Goal: Transaction & Acquisition: Purchase product/service

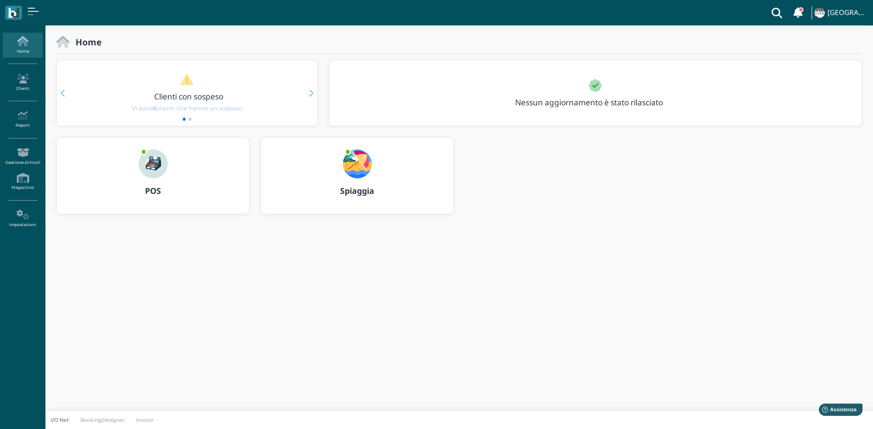
click at [153, 163] on img at bounding box center [153, 164] width 29 height 29
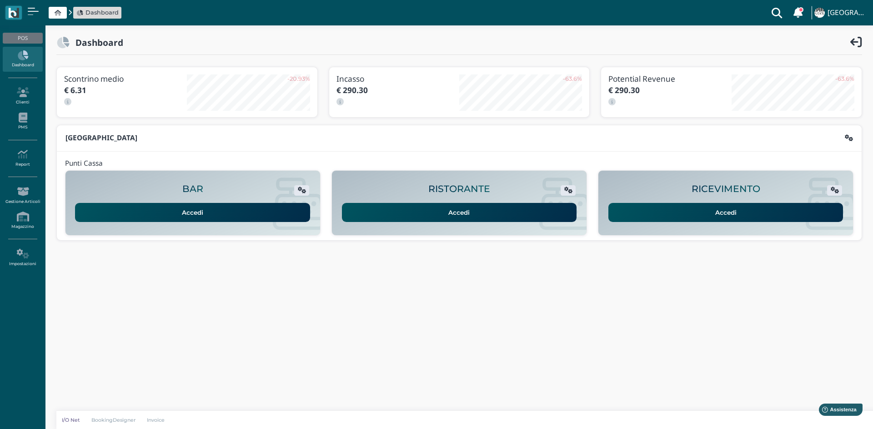
click at [719, 215] on link "Accedi" at bounding box center [725, 212] width 235 height 19
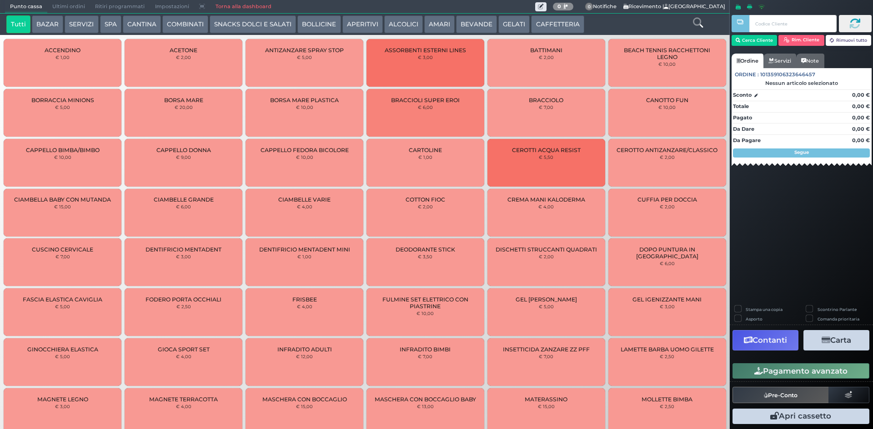
click at [80, 21] on button "SERVIZI" at bounding box center [82, 24] width 34 height 18
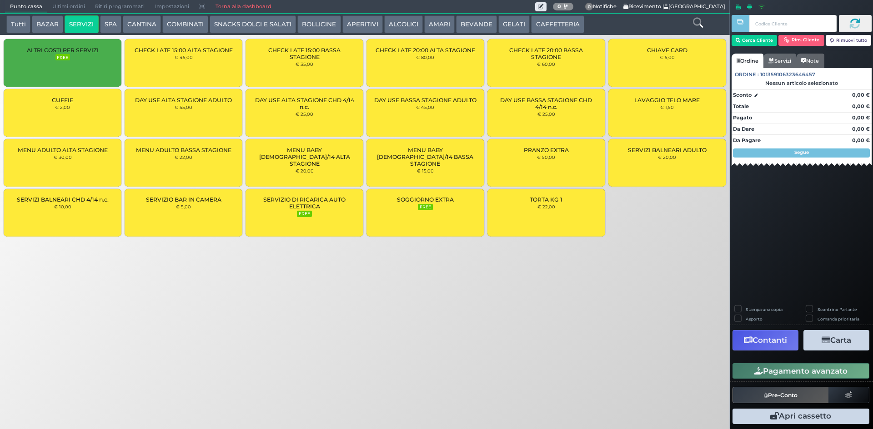
click at [70, 102] on span "CUFFIE" at bounding box center [62, 100] width 21 height 7
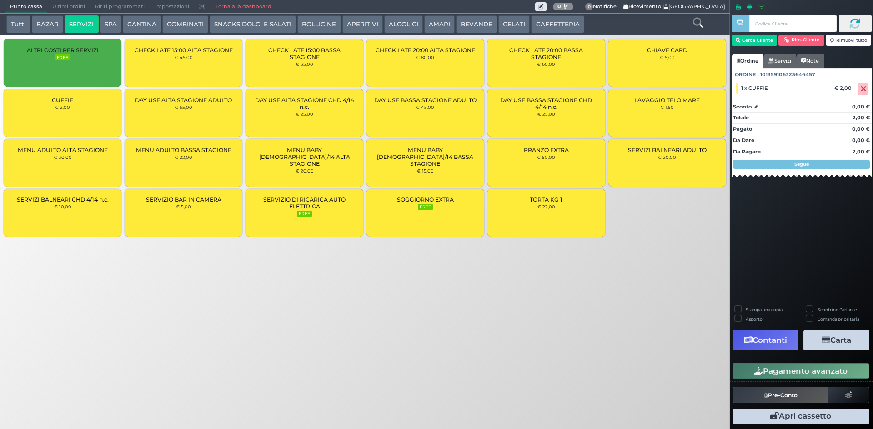
click at [92, 114] on div "CUFFIE € 2,00" at bounding box center [63, 113] width 118 height 48
click at [819, 372] on button "Pagamento avanzato" at bounding box center [800, 371] width 137 height 15
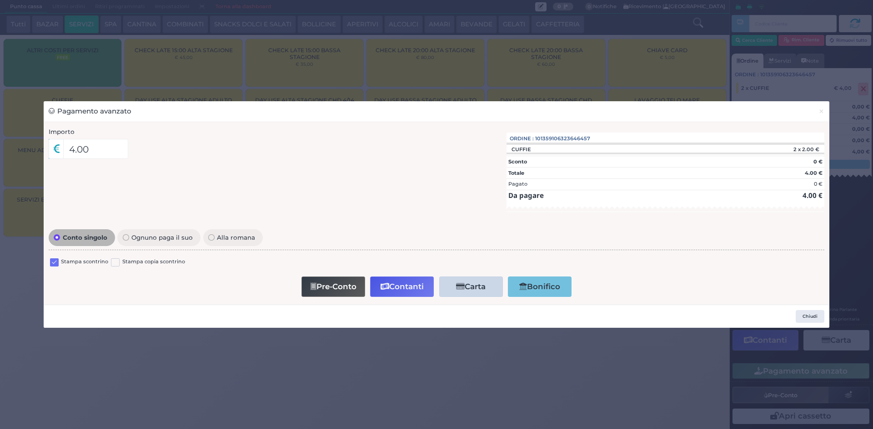
click at [54, 263] on label at bounding box center [54, 263] width 9 height 9
click at [0, 0] on input "checkbox" at bounding box center [0, 0] width 0 height 0
click at [415, 289] on button "Contanti" at bounding box center [402, 287] width 64 height 20
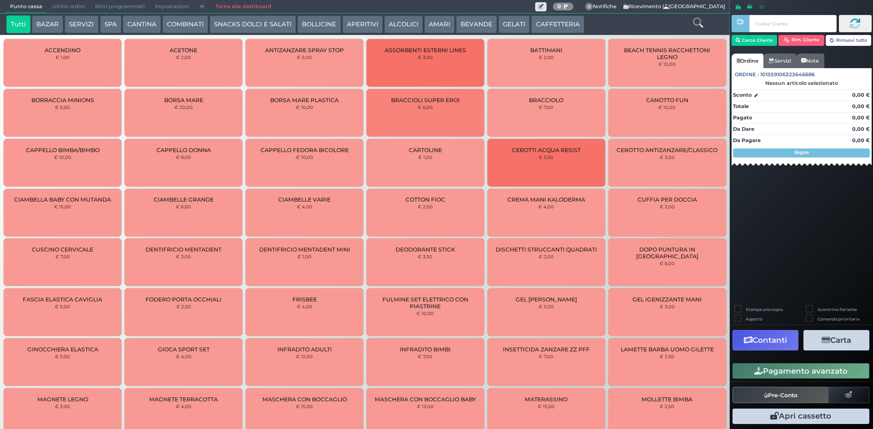
click at [52, 23] on button "BAZAR" at bounding box center [47, 24] width 31 height 18
drag, startPoint x: 77, startPoint y: 25, endPoint x: 156, endPoint y: 146, distance: 144.2
click at [153, 115] on div "Tutti BAZAR SERVIZI SPA CANTINA COMBINATI SNACKS DOLCI E SALATI BOLLICINE APERI…" at bounding box center [364, 395] width 739 height 790
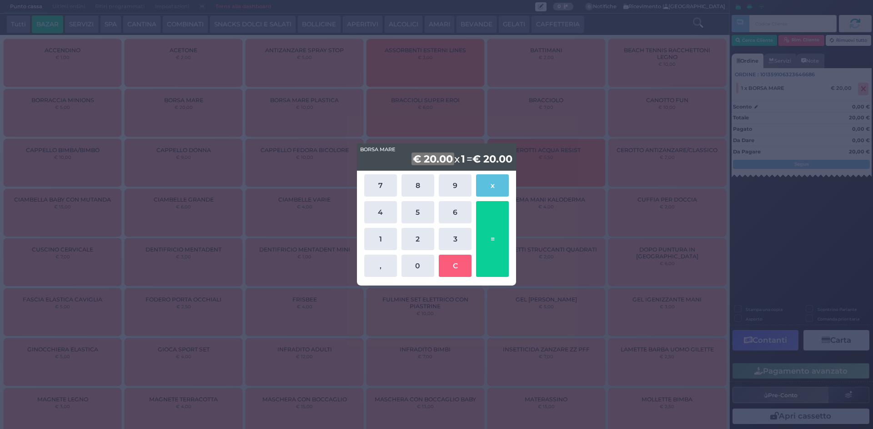
click at [594, 116] on div "BORSA MARE BORSA MARE € 20.00 x 1 = € 20.00 7 8 9 x 4 5 6 1 2 3 , 0 C =" at bounding box center [436, 214] width 873 height 429
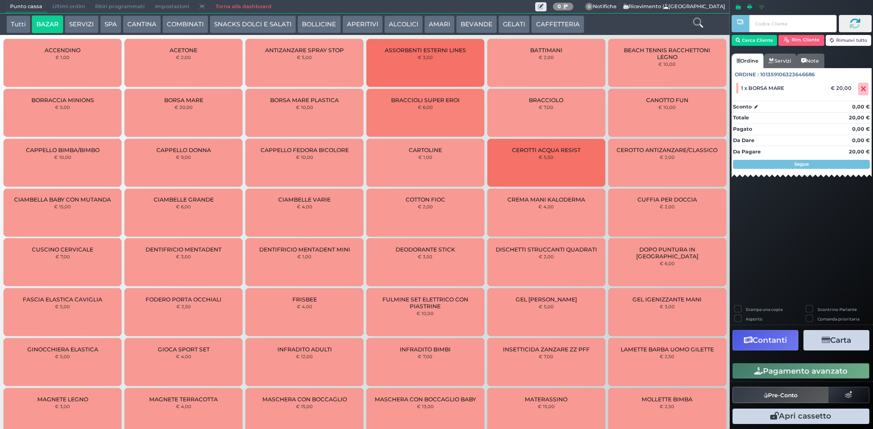
click at [80, 20] on button "SERVIZI" at bounding box center [82, 24] width 34 height 18
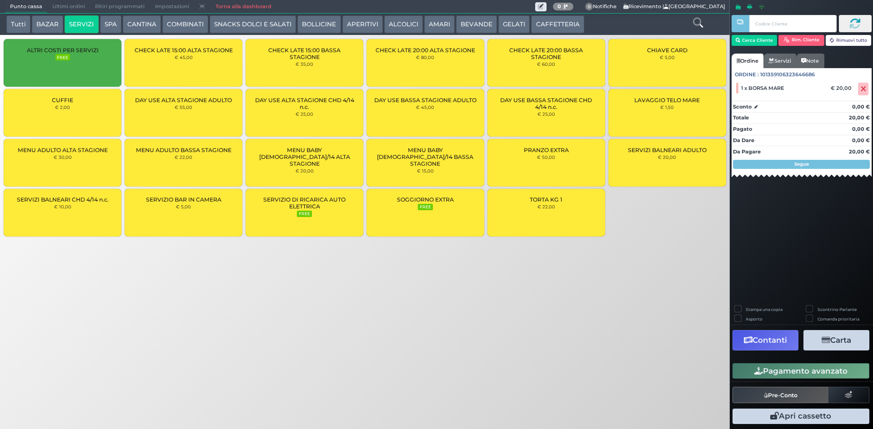
click at [88, 97] on div "CUFFIE € 2,00" at bounding box center [63, 113] width 118 height 48
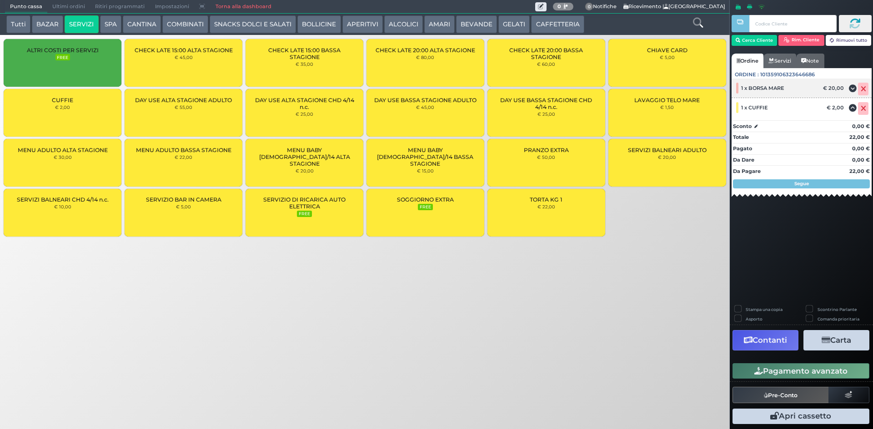
click at [864, 84] on span at bounding box center [863, 89] width 10 height 13
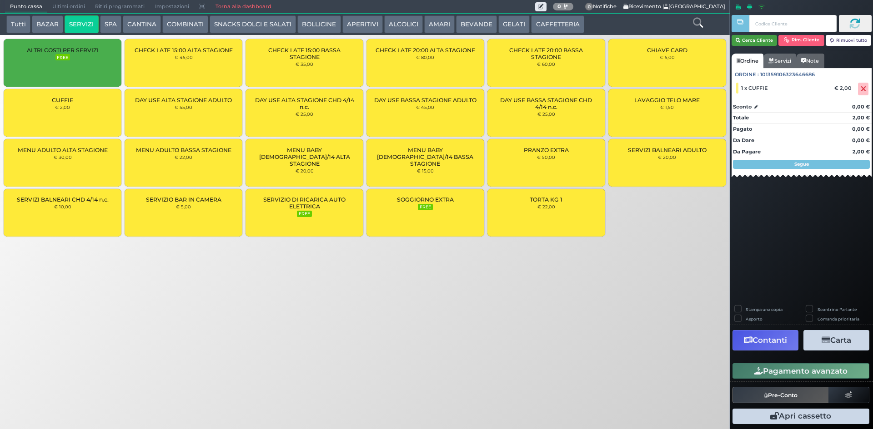
click at [760, 41] on button "Cerca Cliente" at bounding box center [754, 40] width 46 height 11
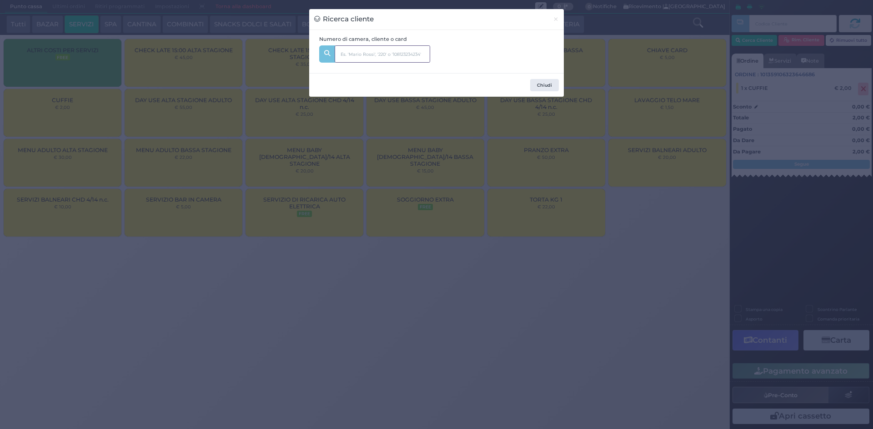
click at [369, 51] on input "text" at bounding box center [381, 53] width 95 height 17
type input "332"
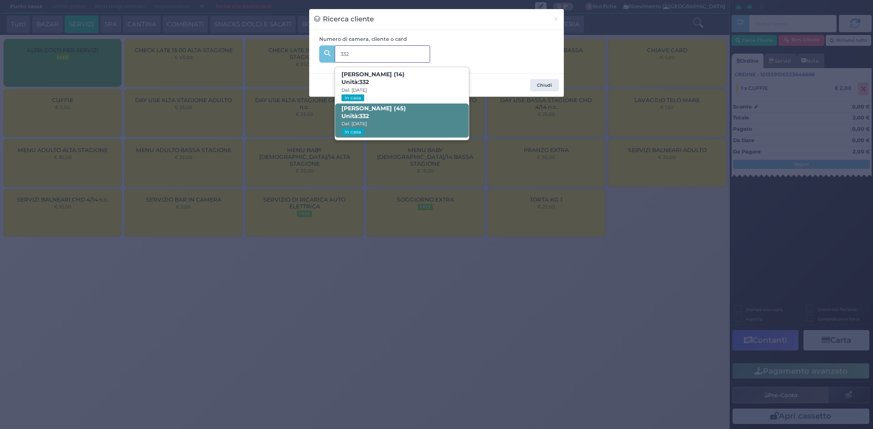
click at [400, 118] on span "Marco Bortolozzo (45) Unità: 332 Dal: 23/08/2025 In casa" at bounding box center [401, 121] width 133 height 34
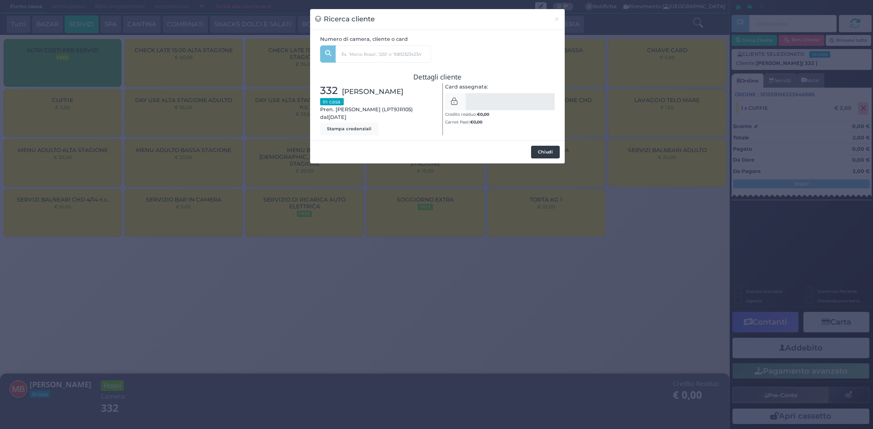
click at [543, 151] on button "Chiudi" at bounding box center [545, 152] width 29 height 13
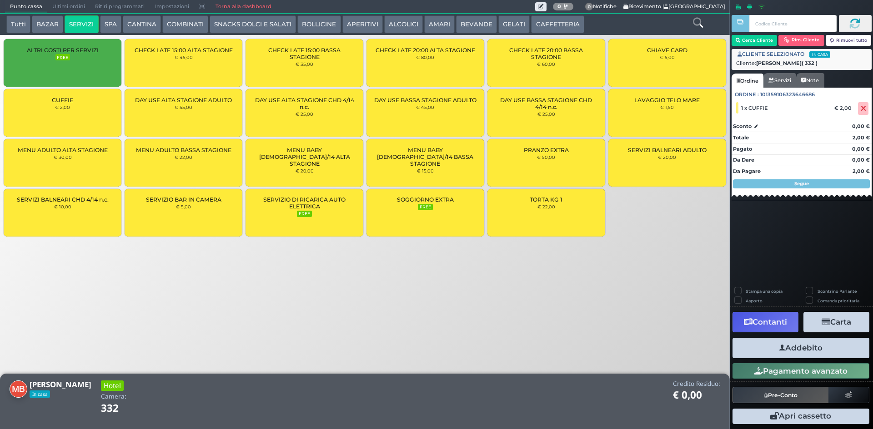
click at [813, 348] on button "Addebito" at bounding box center [800, 348] width 137 height 20
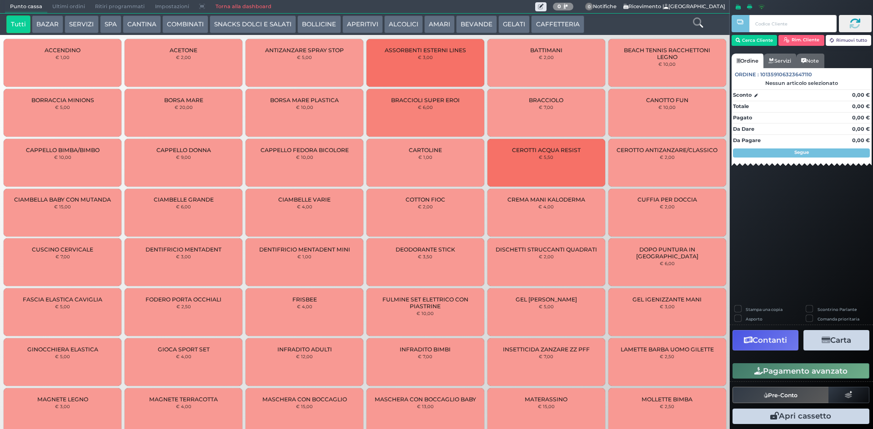
click at [86, 30] on button "SERVIZI" at bounding box center [82, 24] width 34 height 18
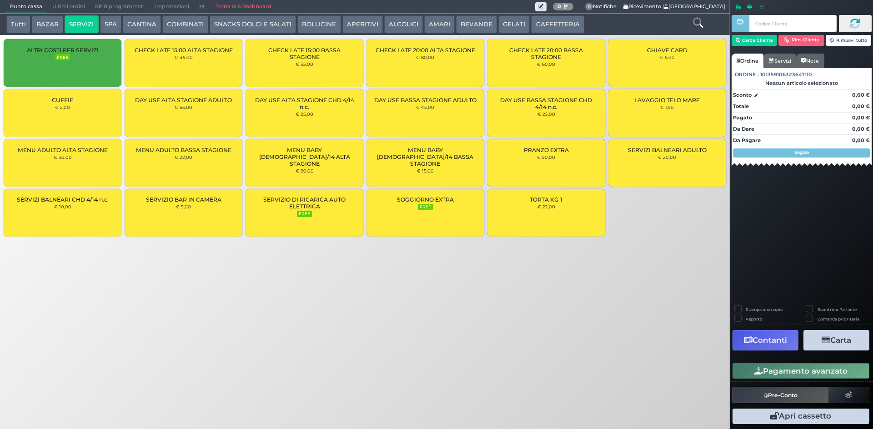
click at [83, 103] on div "CUFFIE € 2,00" at bounding box center [63, 113] width 118 height 48
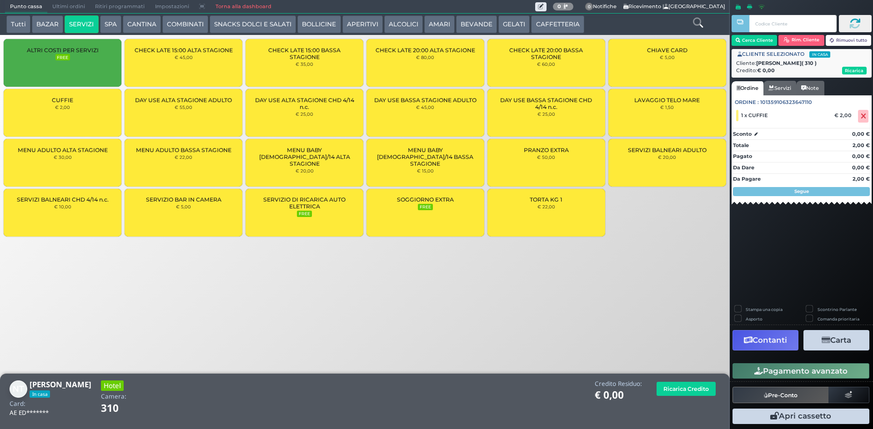
click at [801, 63] on span "( 310 )" at bounding box center [808, 64] width 15 height 8
click at [799, 45] on button "Rim. Cliente" at bounding box center [801, 40] width 46 height 11
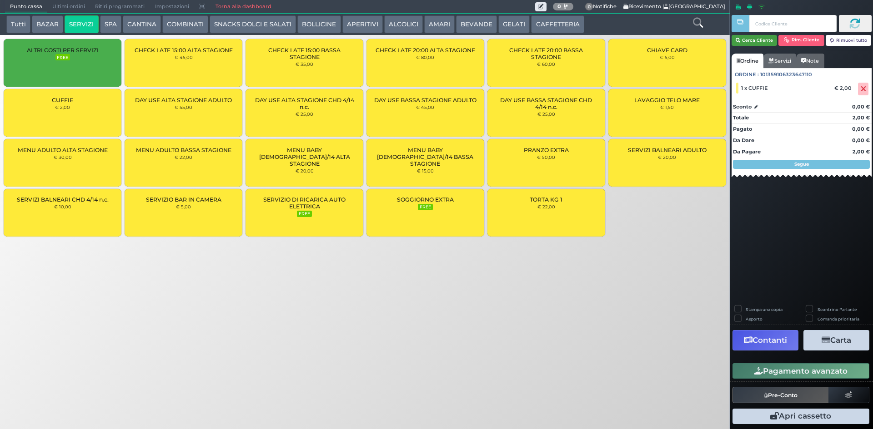
click at [746, 40] on button "Cerca Cliente" at bounding box center [754, 40] width 46 height 11
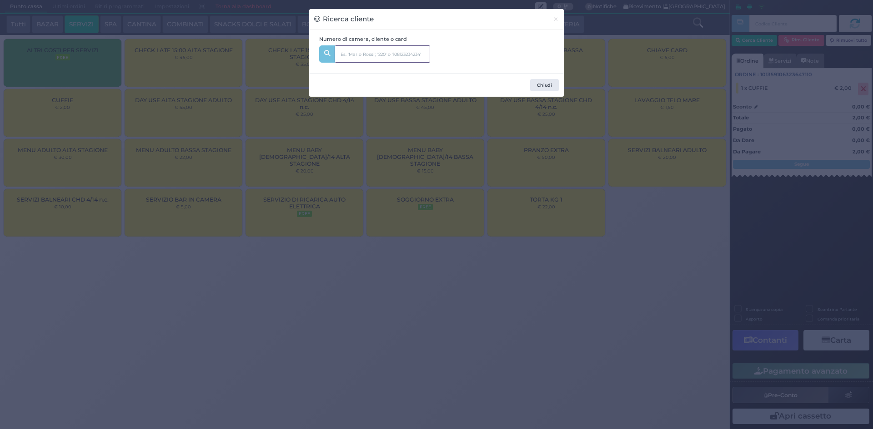
click at [404, 55] on input "text" at bounding box center [381, 53] width 95 height 17
type input "310"
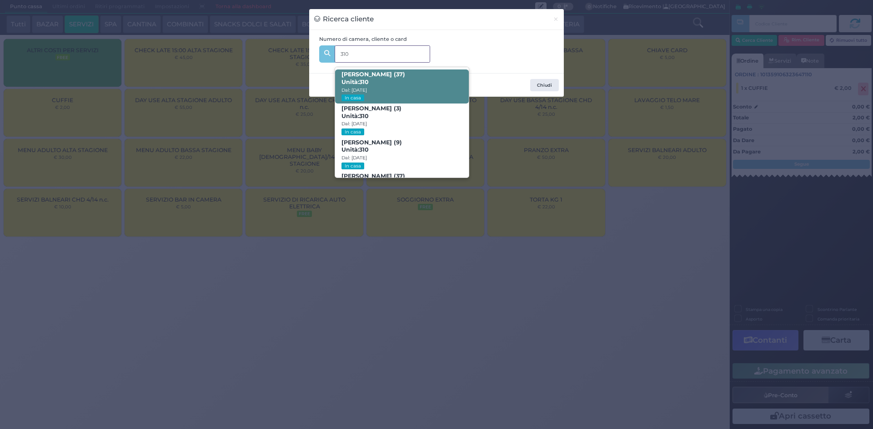
scroll to position [43, 0]
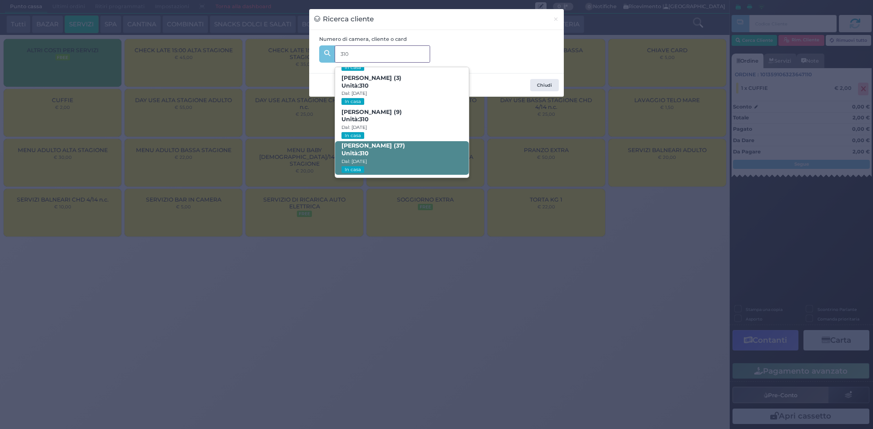
click at [421, 146] on span "Nunzio Tani (37) Unità: 310 Dal: 24/08/2025 In casa" at bounding box center [401, 158] width 133 height 34
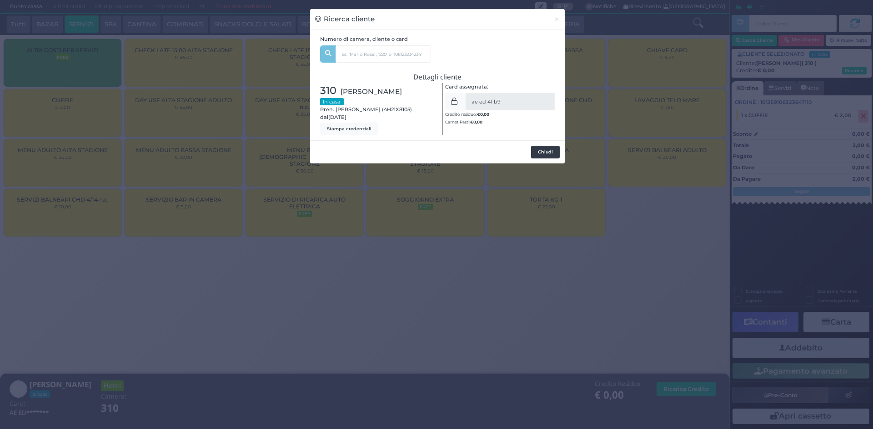
click at [550, 153] on button "Chiudi" at bounding box center [545, 152] width 29 height 13
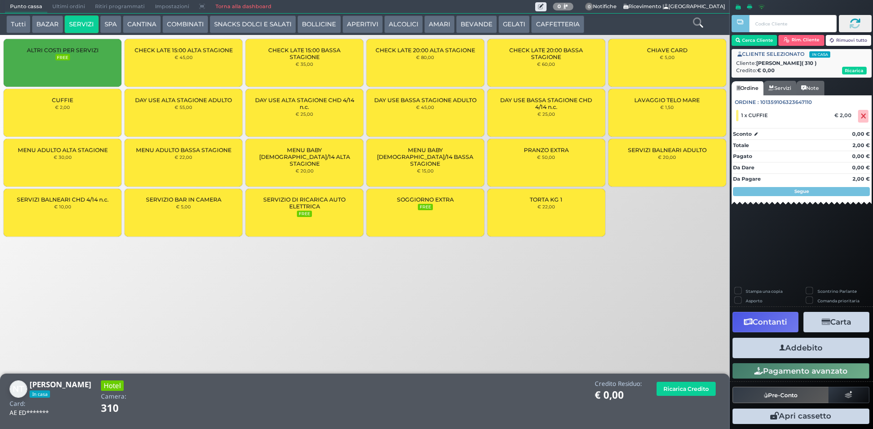
click at [790, 343] on button "Addebito" at bounding box center [800, 348] width 137 height 20
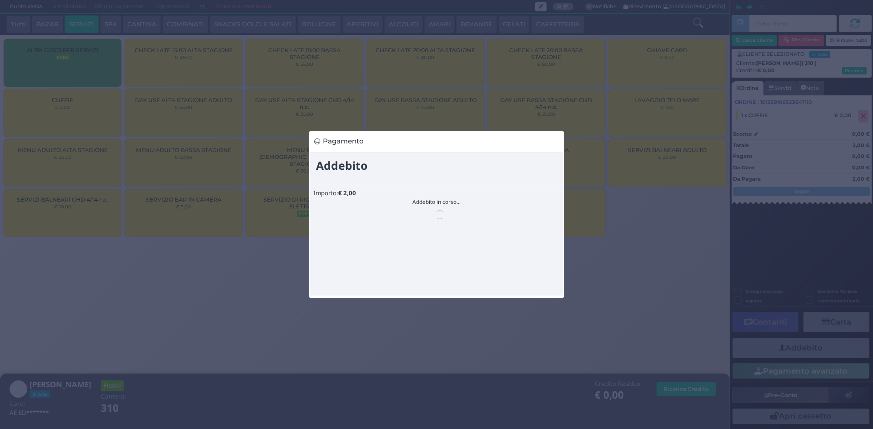
scroll to position [0, 0]
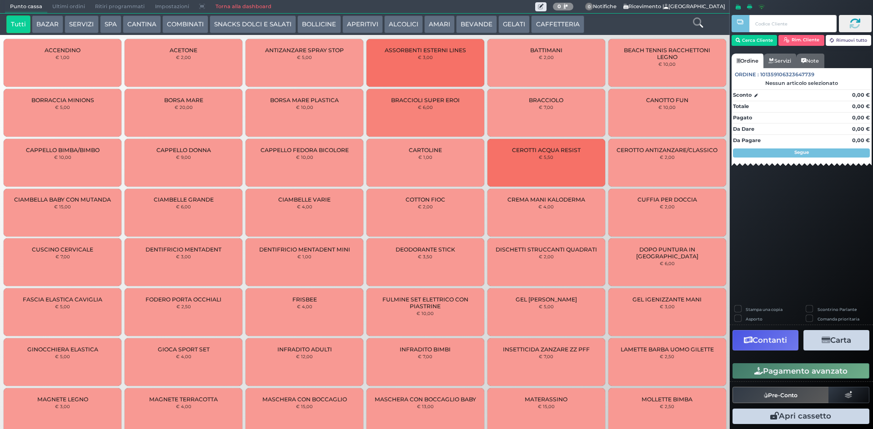
click at [509, 24] on button "GELATI" at bounding box center [513, 24] width 31 height 18
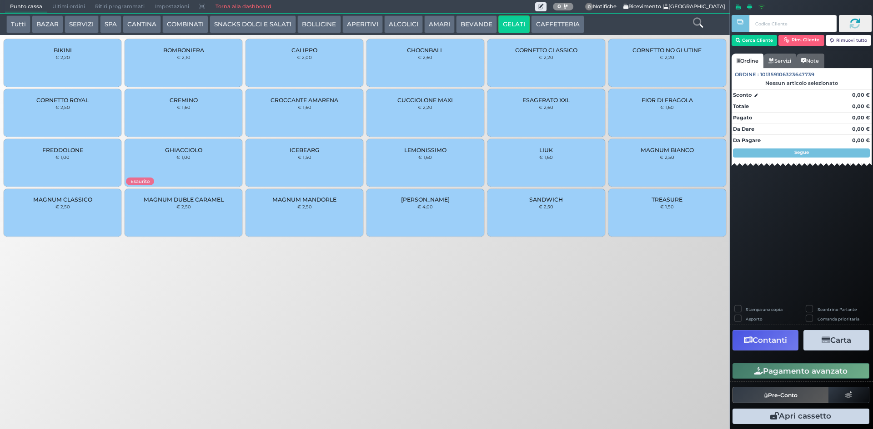
click at [664, 158] on small "€ 2,50" at bounding box center [666, 157] width 15 height 5
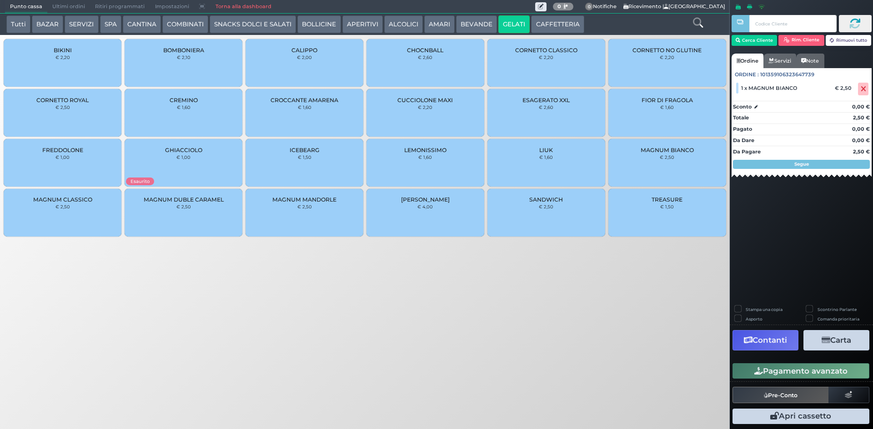
click at [510, 58] on div "CORNETTO CLASSICO € 2,20" at bounding box center [546, 63] width 118 height 48
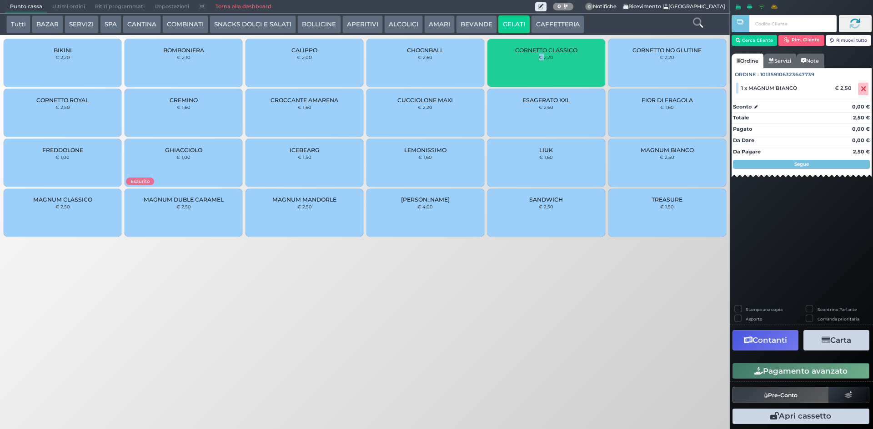
click at [510, 58] on div "CORNETTO CLASSICO € 2,20" at bounding box center [546, 63] width 118 height 48
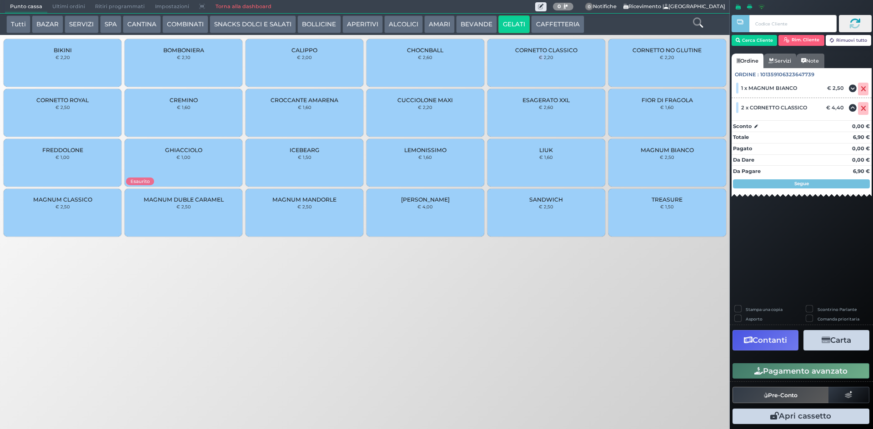
click at [763, 371] on button "Pagamento avanzato" at bounding box center [800, 371] width 137 height 15
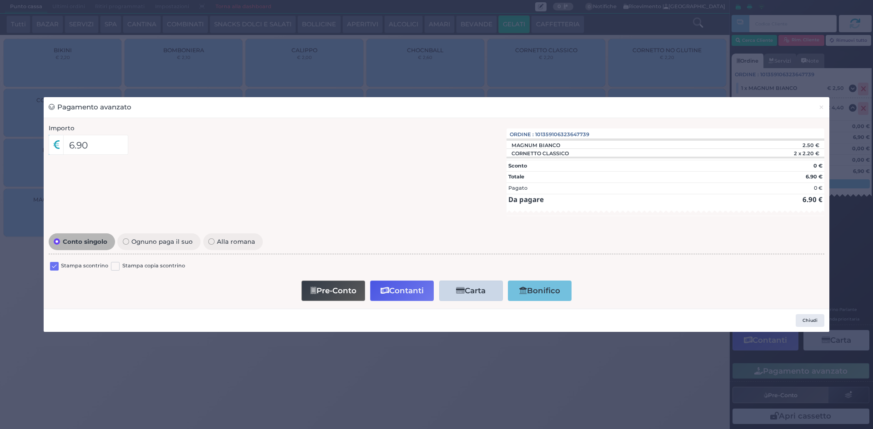
click at [54, 263] on label at bounding box center [54, 266] width 9 height 9
click at [0, 0] on input "checkbox" at bounding box center [0, 0] width 0 height 0
click at [404, 296] on button "Contanti" at bounding box center [402, 291] width 64 height 20
